Goal: Transaction & Acquisition: Purchase product/service

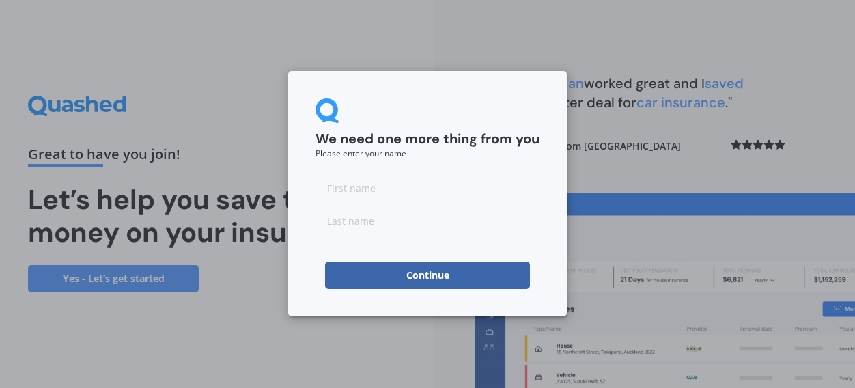
click at [396, 191] on input at bounding box center [427, 187] width 224 height 27
type input "[PERSON_NAME]"
click at [385, 225] on input at bounding box center [427, 220] width 224 height 27
type input "[PERSON_NAME]"
click at [384, 272] on button "Continue" at bounding box center [427, 275] width 205 height 27
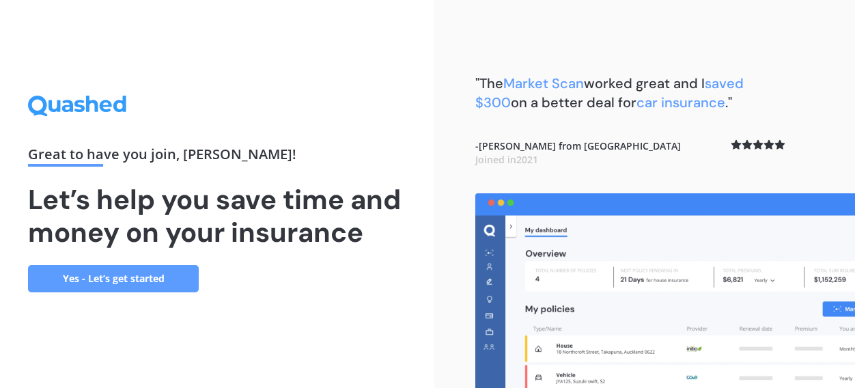
click at [151, 274] on link "Yes - Let’s get started" at bounding box center [113, 278] width 171 height 27
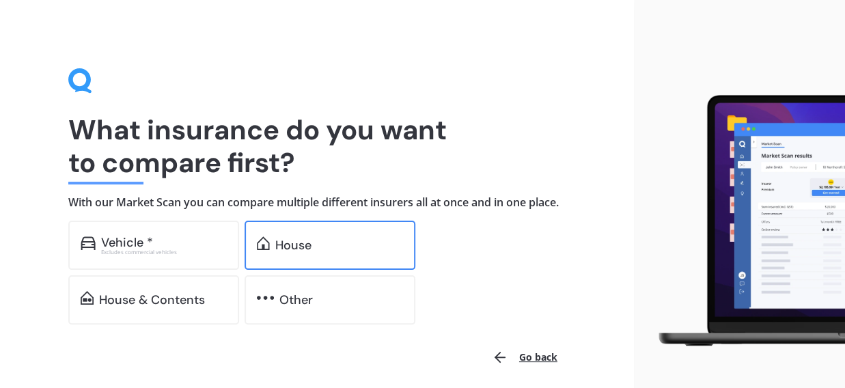
click at [272, 262] on div "House" at bounding box center [329, 245] width 171 height 49
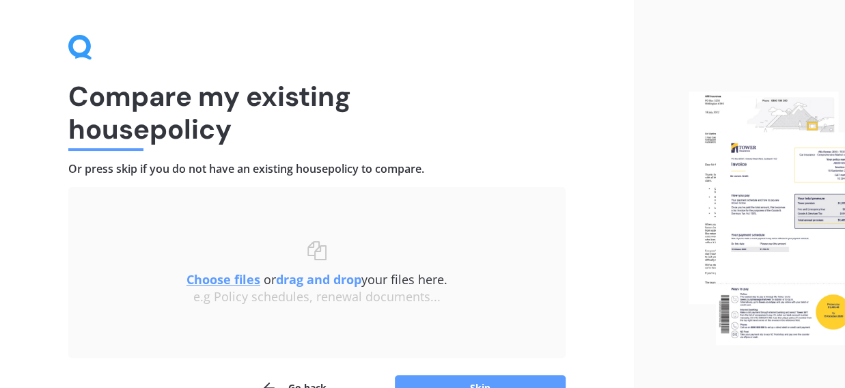
scroll to position [115, 0]
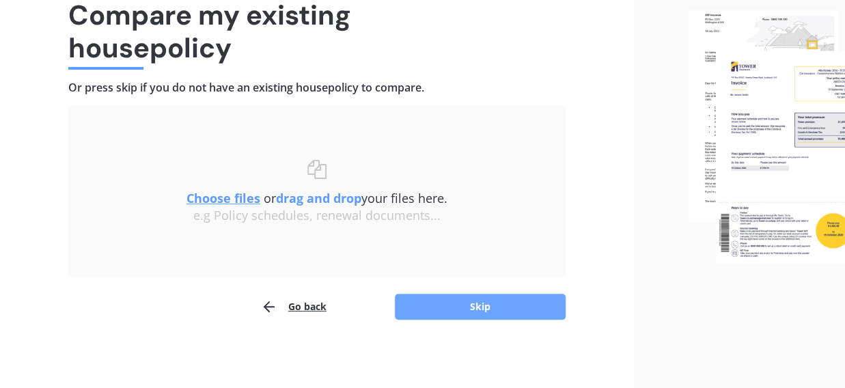
click at [473, 306] on button "Skip" at bounding box center [480, 307] width 171 height 26
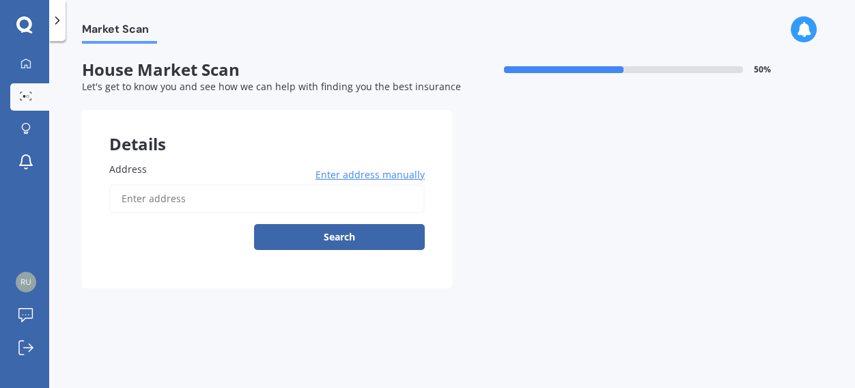
click at [326, 176] on span "Enter address manually" at bounding box center [369, 175] width 109 height 14
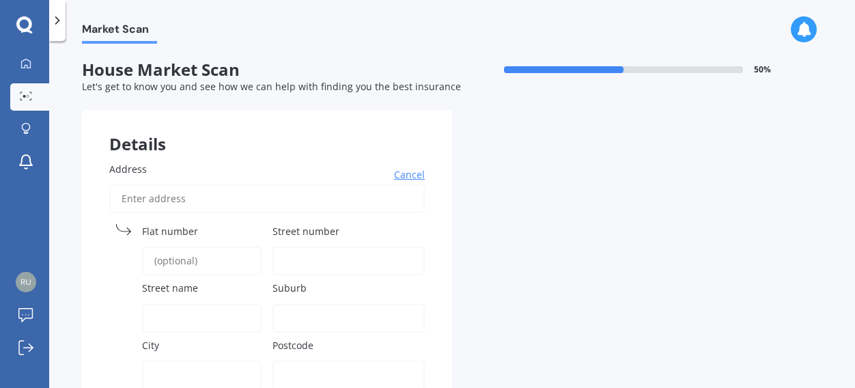
click at [270, 231] on div "Address Cancel Search Flat number Street number Street name [GEOGRAPHIC_DATA] P…" at bounding box center [267, 293] width 370 height 316
click at [288, 233] on span "Street number" at bounding box center [305, 231] width 67 height 13
click at [288, 247] on input "Street number" at bounding box center [348, 261] width 152 height 29
click at [152, 197] on input "Address" at bounding box center [266, 198] width 315 height 29
type input "[STREET_ADDRESS]"
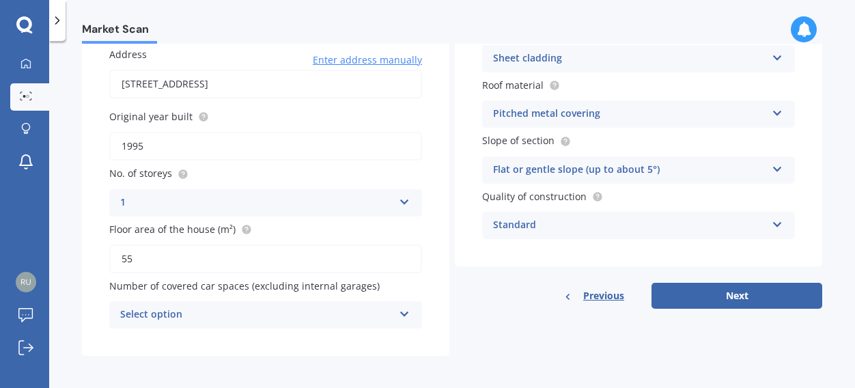
scroll to position [119, 0]
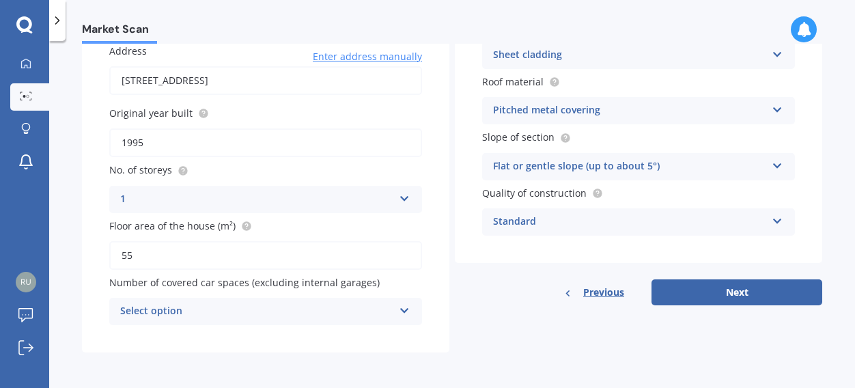
click at [400, 311] on icon at bounding box center [405, 308] width 12 height 10
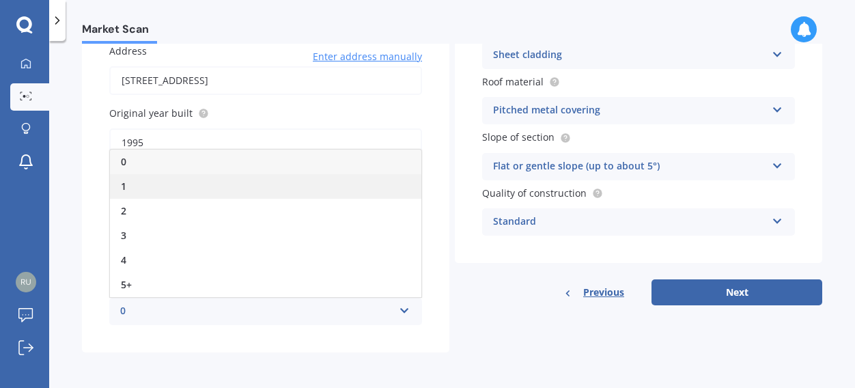
click at [149, 191] on div "1" at bounding box center [265, 186] width 311 height 25
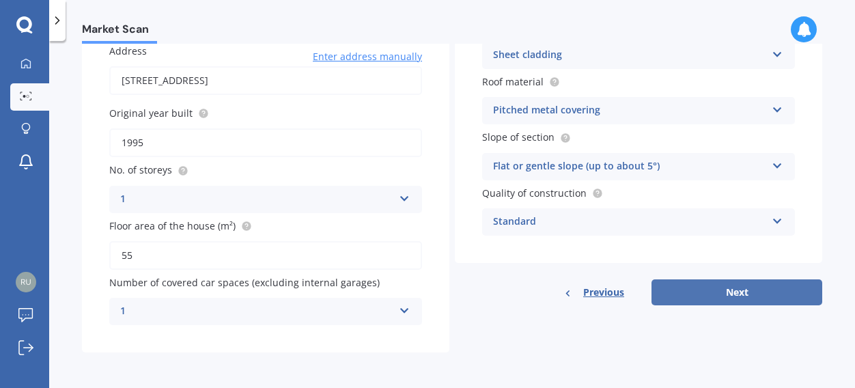
click at [701, 292] on button "Next" at bounding box center [736, 292] width 171 height 26
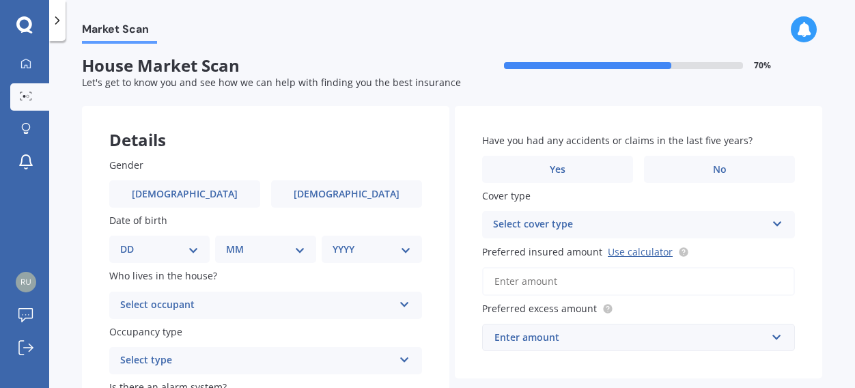
scroll to position [0, 0]
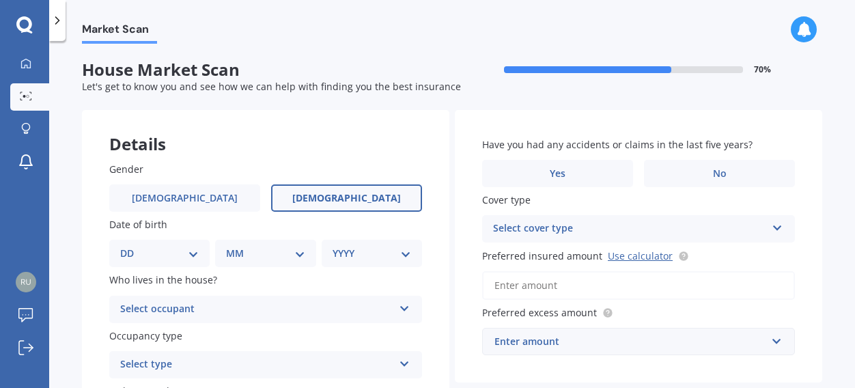
click at [372, 203] on label "[DEMOGRAPHIC_DATA]" at bounding box center [346, 197] width 151 height 27
click at [0, 0] on input "[DEMOGRAPHIC_DATA]" at bounding box center [0, 0] width 0 height 0
click at [193, 254] on select "DD 01 02 03 04 05 06 07 08 09 10 11 12 13 14 15 16 17 18 19 20 21 22 23 24 25 2…" at bounding box center [159, 253] width 79 height 15
click at [195, 255] on select "DD 01 02 03 04 05 06 07 08 09 10 11 12 13 14 15 16 17 18 19 20 21 22 23 24 25 2…" at bounding box center [159, 253] width 79 height 15
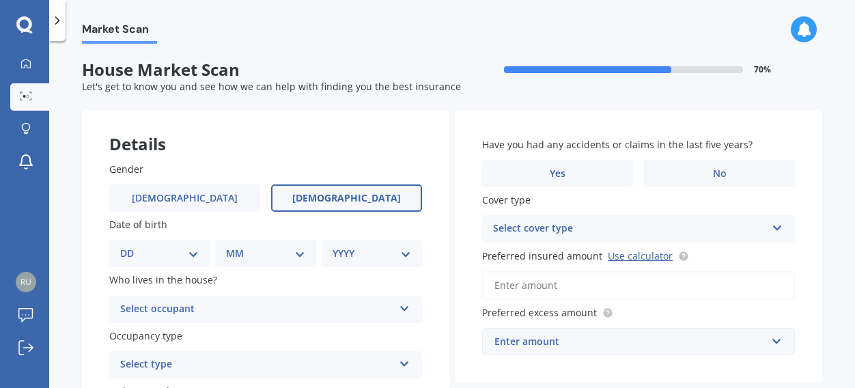
select select "30"
click at [131, 246] on select "DD 01 02 03 04 05 06 07 08 09 10 11 12 13 14 15 16 17 18 19 20 21 22 23 24 25 2…" at bounding box center [159, 253] width 79 height 15
click at [297, 253] on select "MM 01 02 03 04 05 06 07 08 09 10 11 12" at bounding box center [267, 253] width 73 height 15
select select "08"
click at [231, 246] on select "MM 01 02 03 04 05 06 07 08 09 10 11 12" at bounding box center [267, 253] width 73 height 15
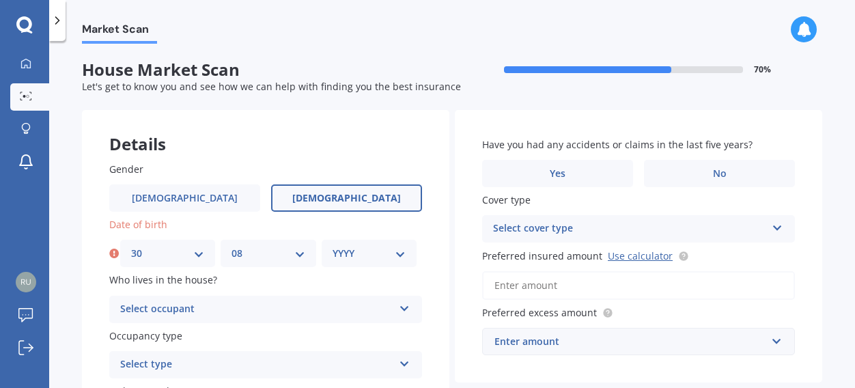
click at [399, 252] on select "YYYY 2009 2008 2007 2006 2005 2004 2003 2002 2001 2000 1999 1998 1997 1996 1995…" at bounding box center [369, 253] width 73 height 15
select select "1957"
click at [333, 246] on select "YYYY 2009 2008 2007 2006 2005 2004 2003 2002 2001 2000 1999 1998 1997 1996 1995…" at bounding box center [369, 253] width 73 height 15
click at [401, 307] on icon at bounding box center [405, 306] width 12 height 10
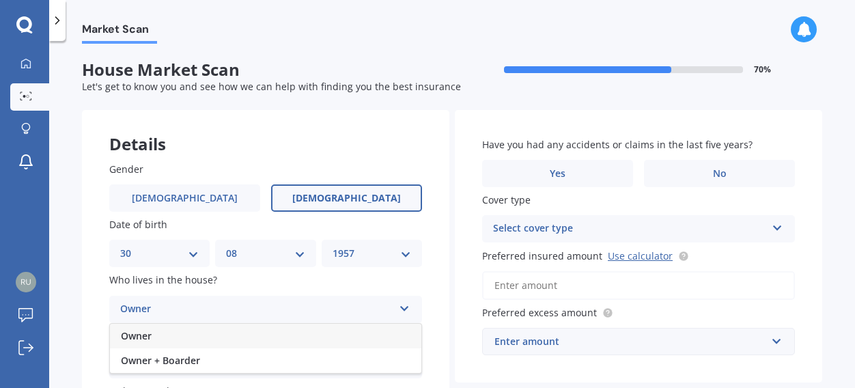
click at [370, 334] on div "Owner" at bounding box center [265, 336] width 311 height 25
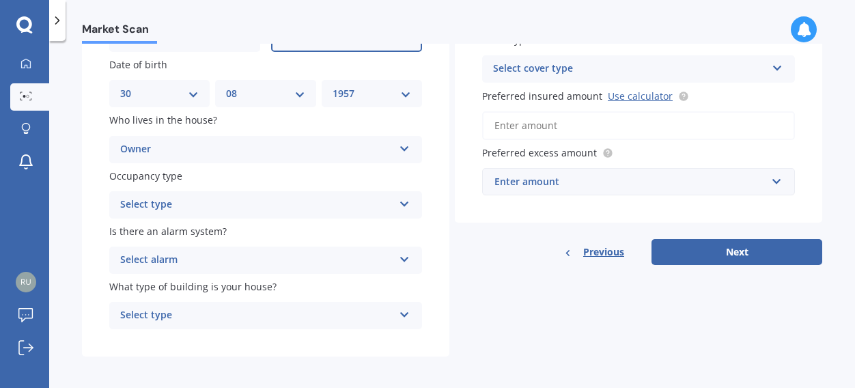
scroll to position [161, 0]
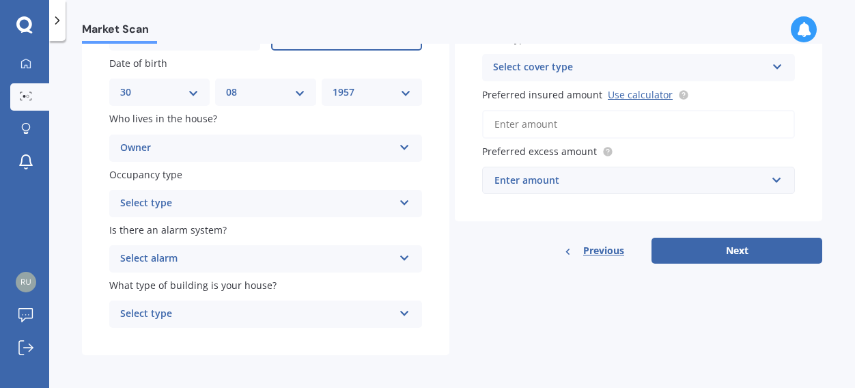
click at [399, 200] on icon at bounding box center [405, 200] width 12 height 10
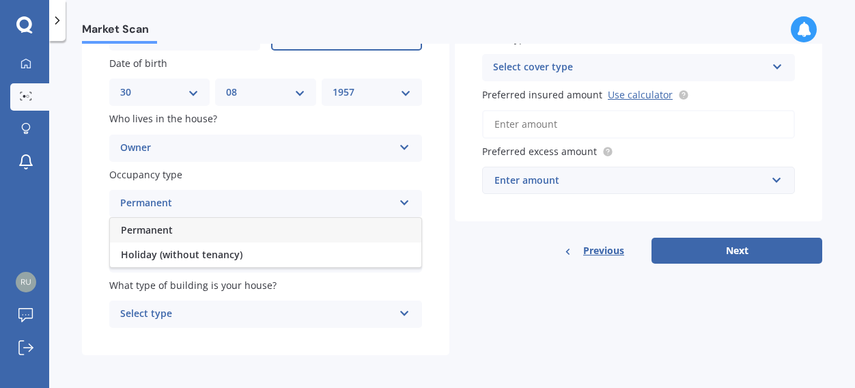
click at [376, 231] on div "Permanent" at bounding box center [265, 230] width 311 height 25
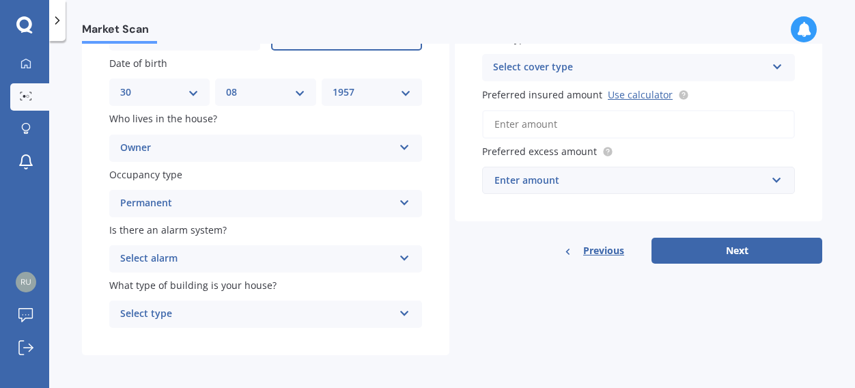
click at [399, 260] on icon at bounding box center [405, 256] width 12 height 10
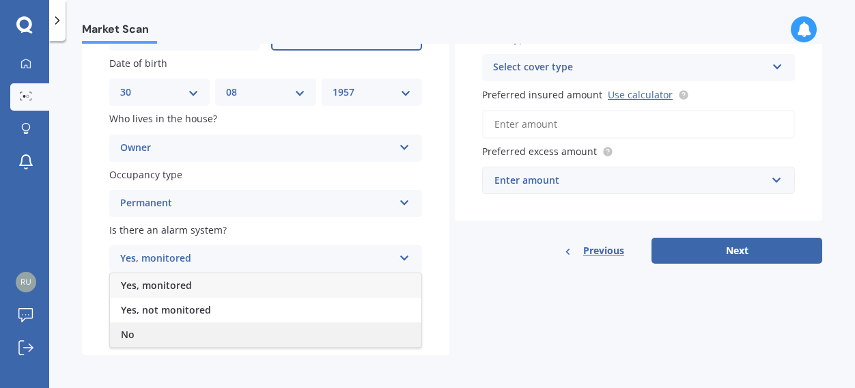
click at [268, 332] on div "No" at bounding box center [265, 334] width 311 height 25
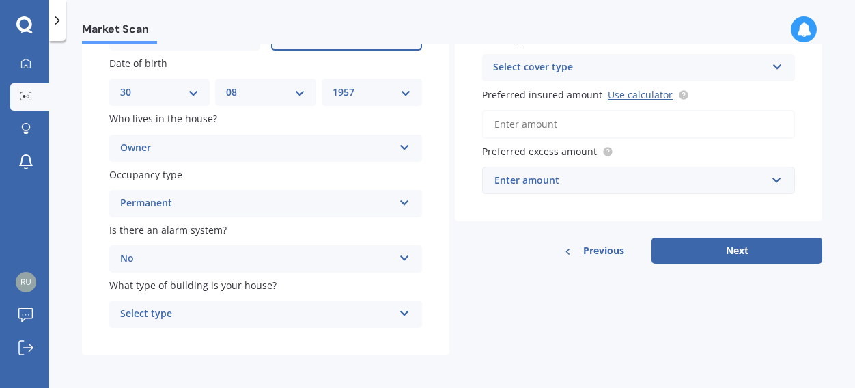
click at [401, 313] on icon at bounding box center [405, 311] width 12 height 10
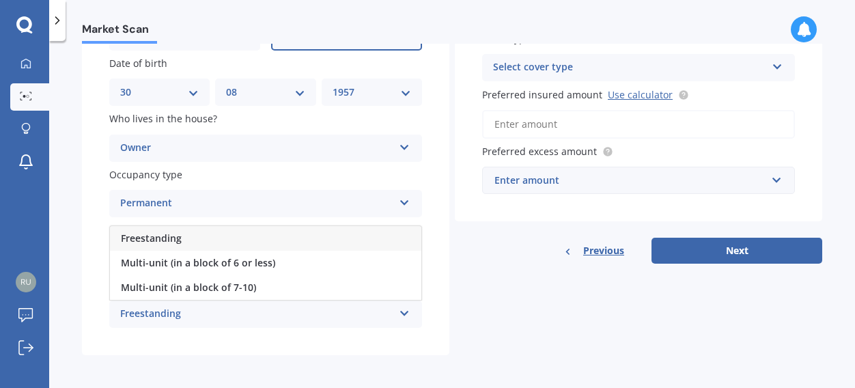
click at [367, 324] on div "Freestanding Freestanding Multi-unit (in a block of 6 or less) Multi-unit (in a…" at bounding box center [265, 313] width 313 height 27
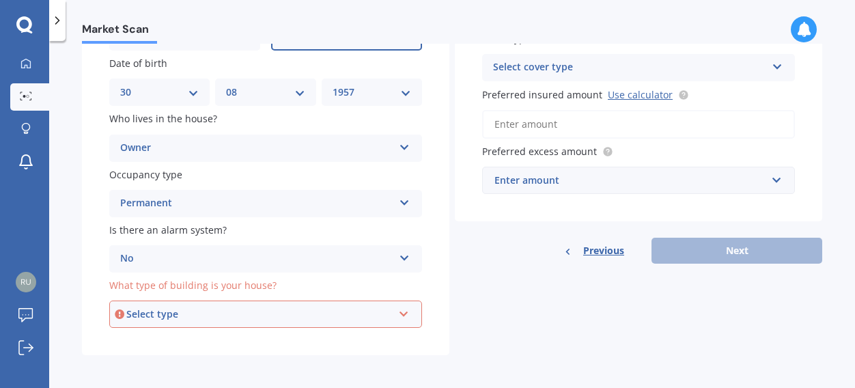
click at [402, 313] on icon at bounding box center [404, 312] width 12 height 10
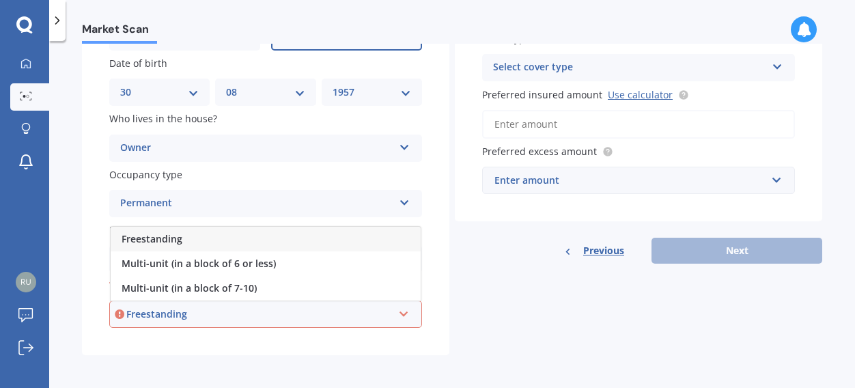
click at [178, 315] on div "Freestanding" at bounding box center [259, 314] width 266 height 15
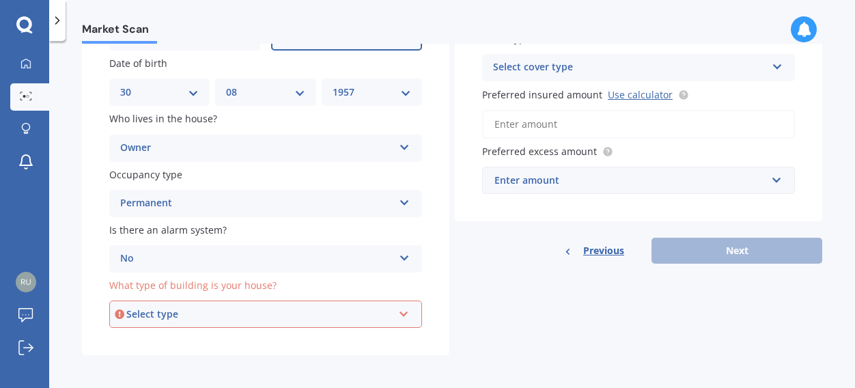
click at [178, 315] on div "Select type" at bounding box center [259, 314] width 266 height 15
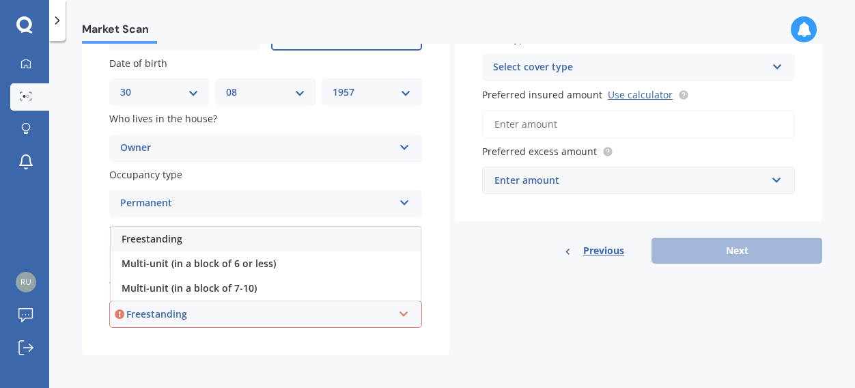
click at [169, 240] on span "Freestanding" at bounding box center [152, 238] width 61 height 13
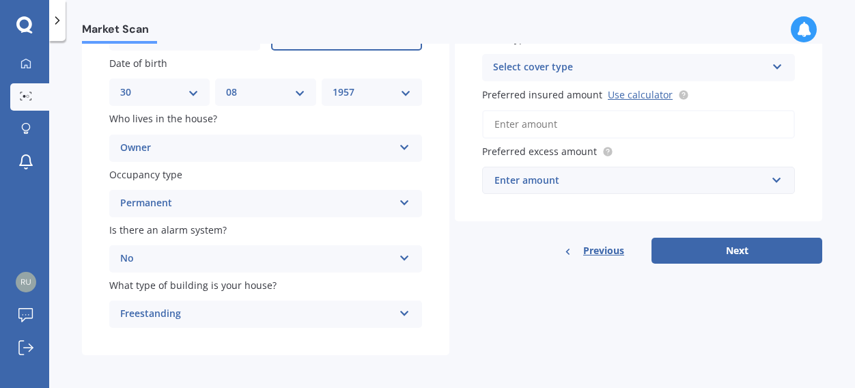
scroll to position [165, 0]
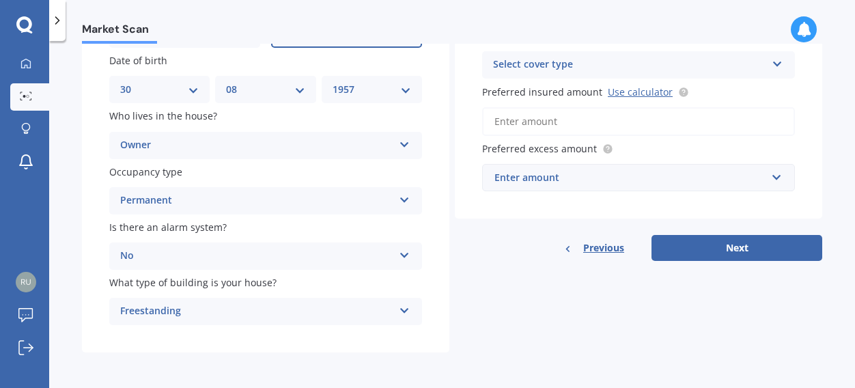
click at [772, 59] on icon at bounding box center [778, 62] width 12 height 10
click at [774, 123] on input "Preferred insured amount Use calculator" at bounding box center [638, 121] width 313 height 29
click at [772, 61] on icon at bounding box center [778, 62] width 12 height 10
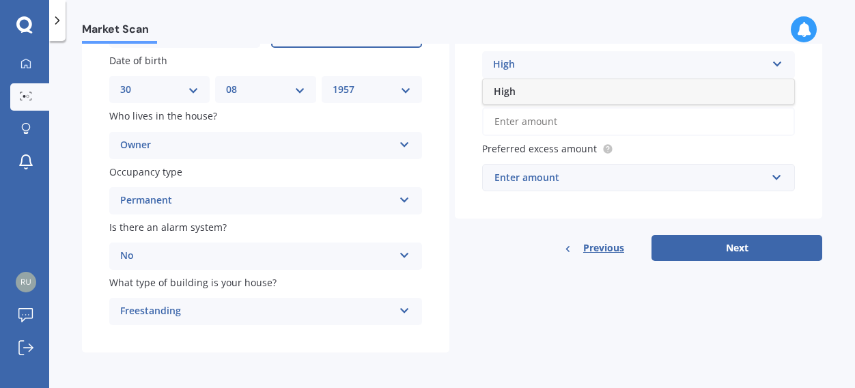
click at [772, 61] on icon at bounding box center [778, 62] width 12 height 10
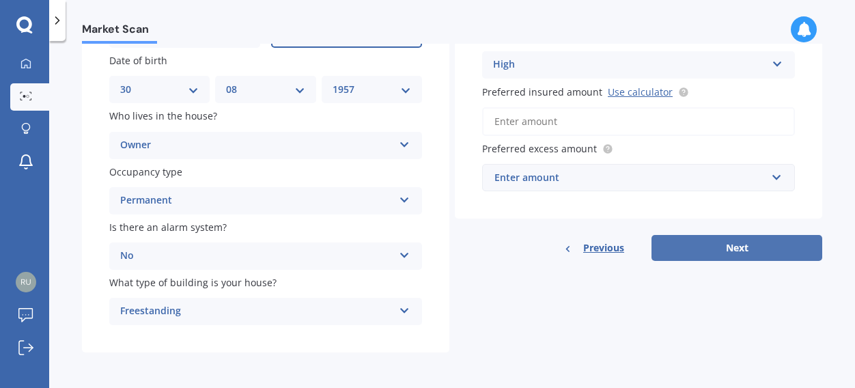
click at [752, 251] on button "Next" at bounding box center [736, 248] width 171 height 26
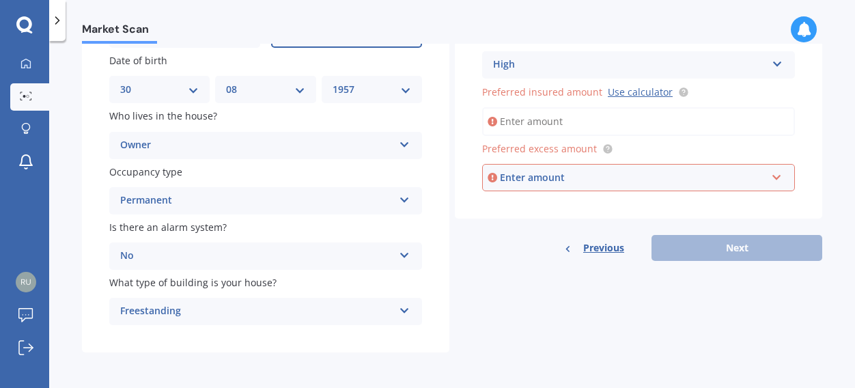
scroll to position [93, 0]
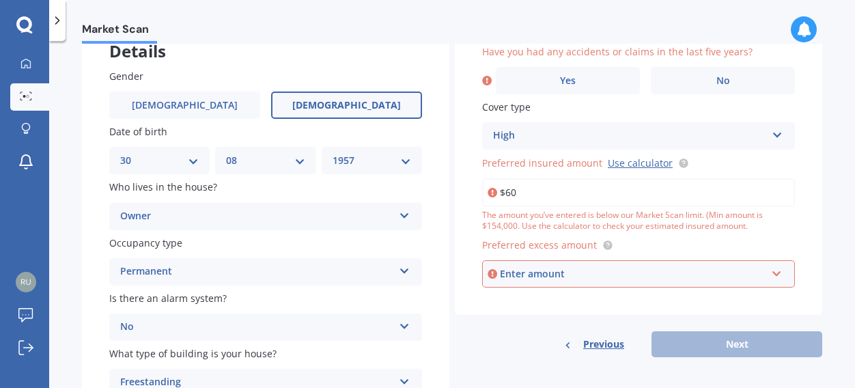
type input "$6"
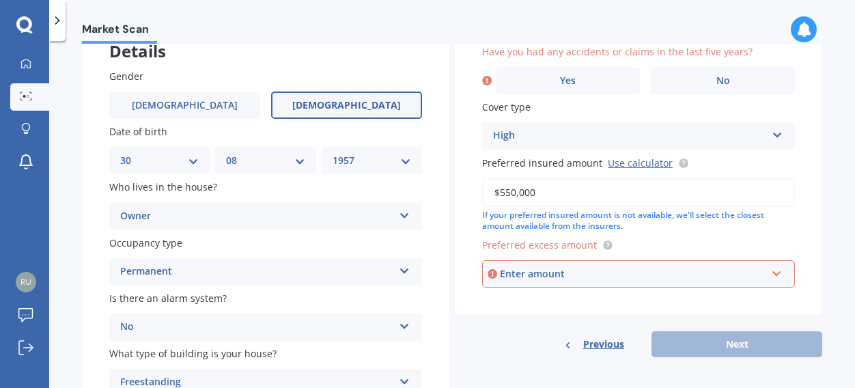
type input "$550,000"
click at [576, 277] on div "Enter amount" at bounding box center [633, 273] width 266 height 15
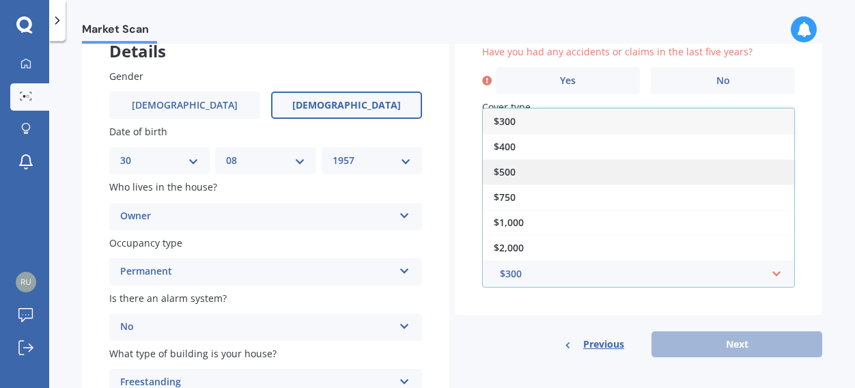
click at [507, 175] on span "$500" at bounding box center [505, 171] width 22 height 13
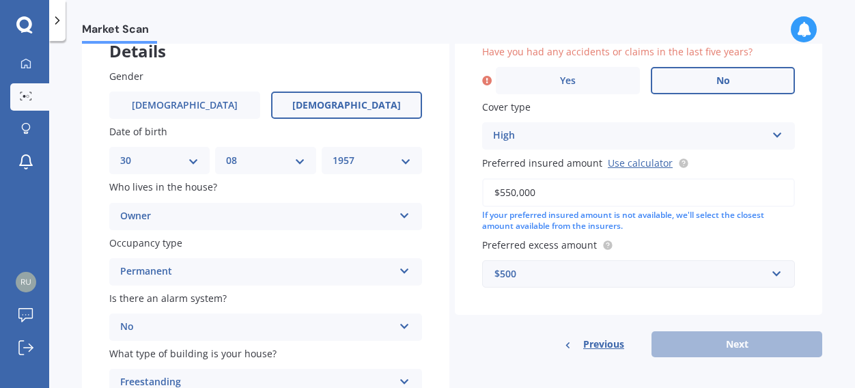
click at [716, 78] on span "No" at bounding box center [723, 81] width 14 height 12
click at [0, 0] on input "No" at bounding box center [0, 0] width 0 height 0
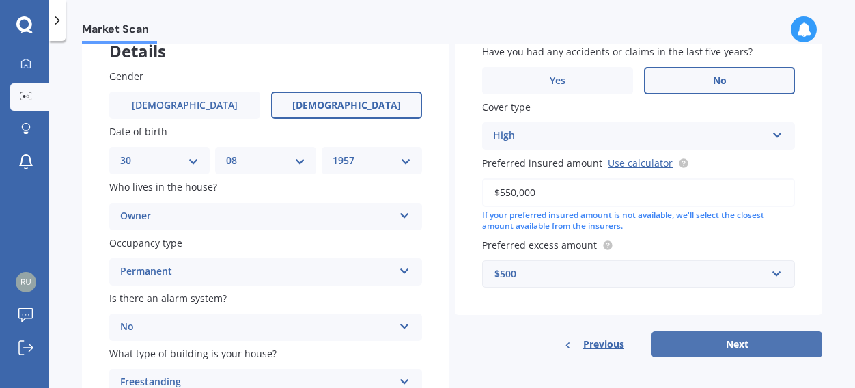
click at [707, 338] on button "Next" at bounding box center [736, 344] width 171 height 26
select select "30"
select select "08"
select select "1957"
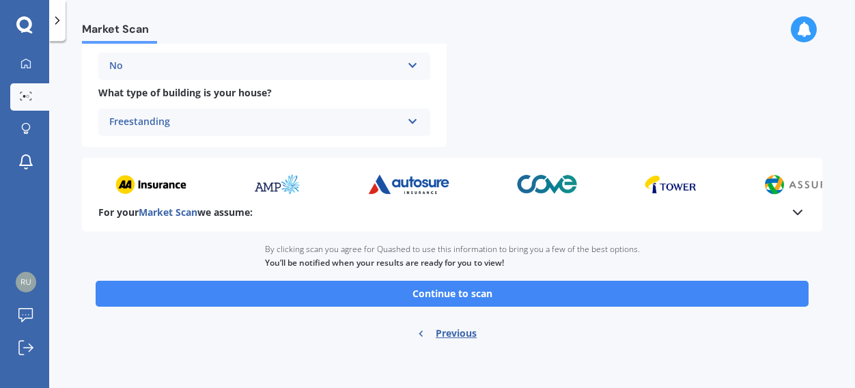
scroll to position [598, 0]
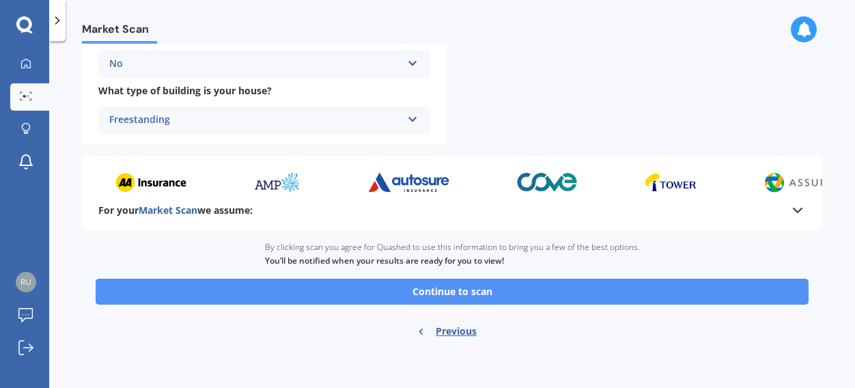
click at [628, 292] on button "Continue to scan" at bounding box center [452, 292] width 713 height 26
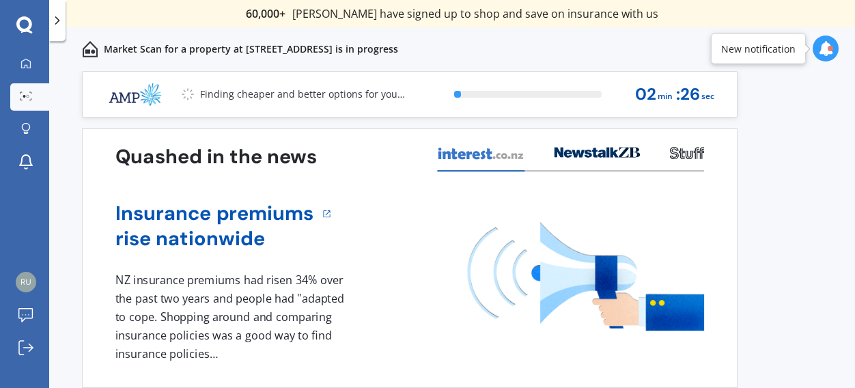
scroll to position [53, 0]
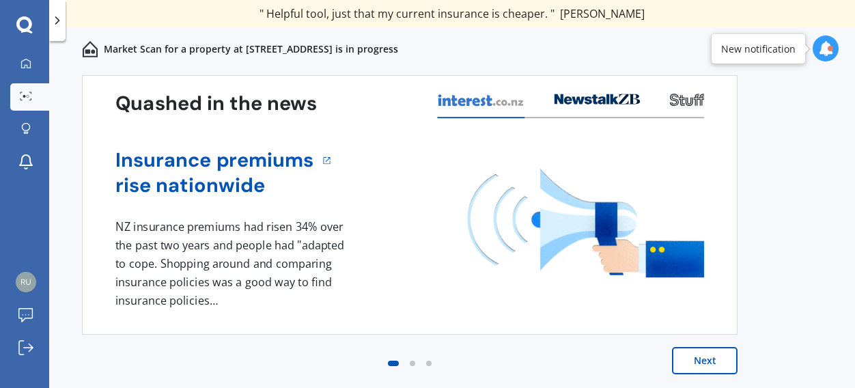
click at [713, 361] on button "Next" at bounding box center [705, 360] width 66 height 27
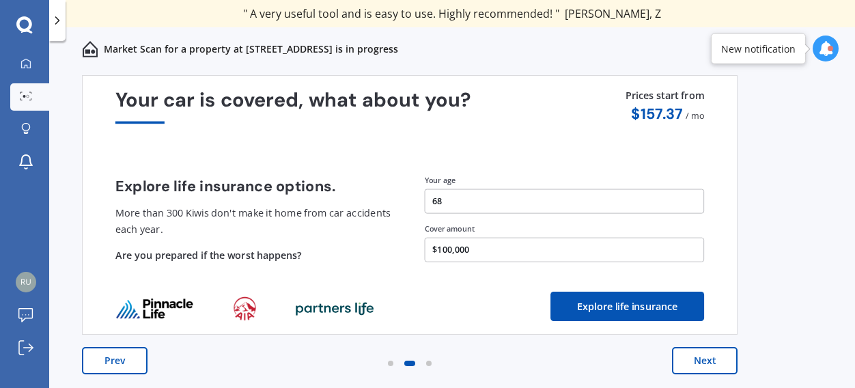
click at [715, 356] on button "Next" at bounding box center [705, 360] width 66 height 27
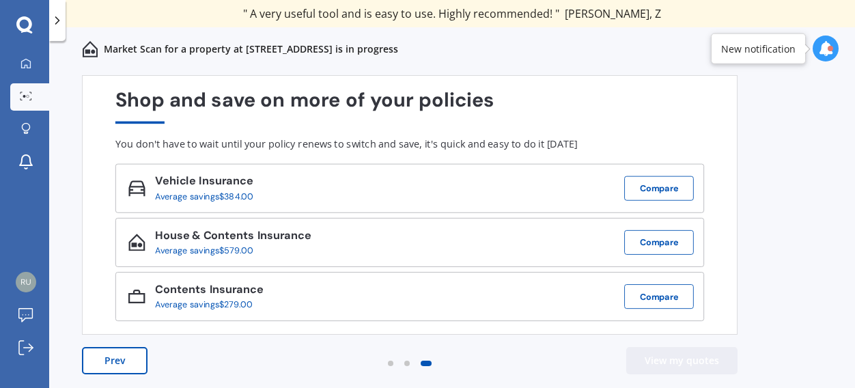
scroll to position [0, 0]
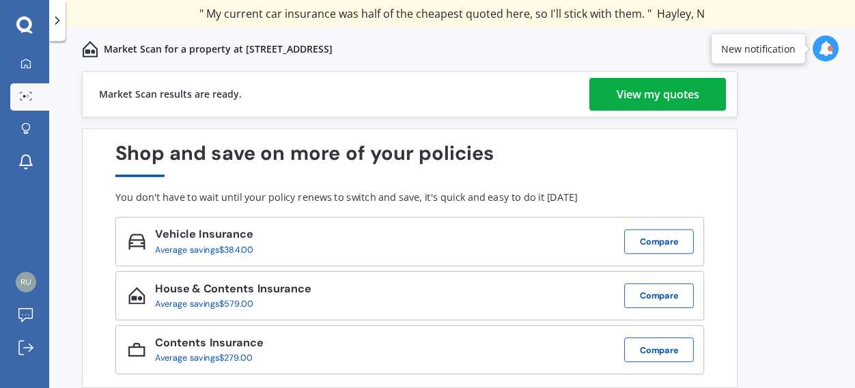
click at [647, 93] on div "View my quotes" at bounding box center [658, 94] width 83 height 33
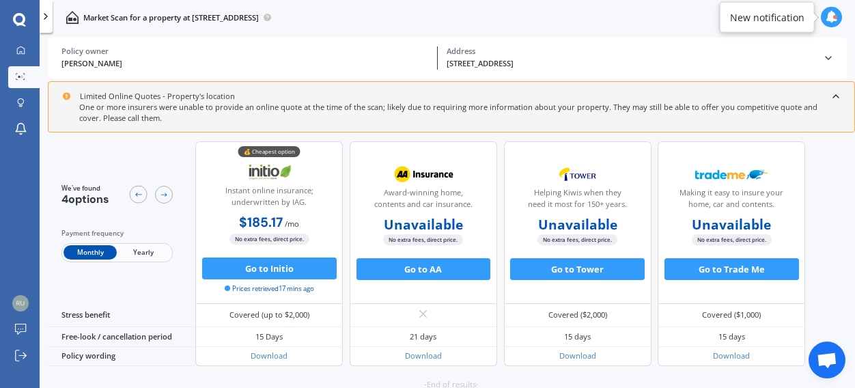
scroll to position [725, 0]
